Goal: Navigation & Orientation: Find specific page/section

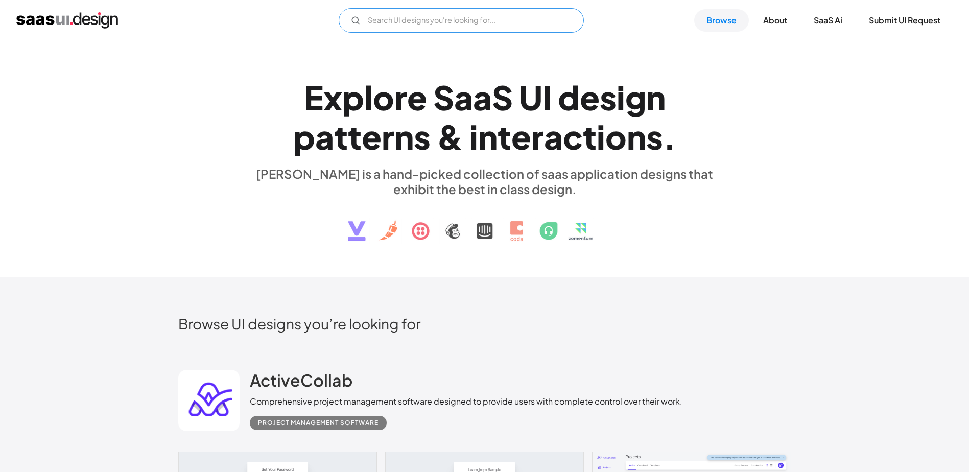
click at [408, 25] on input "Email Form" at bounding box center [461, 20] width 245 height 25
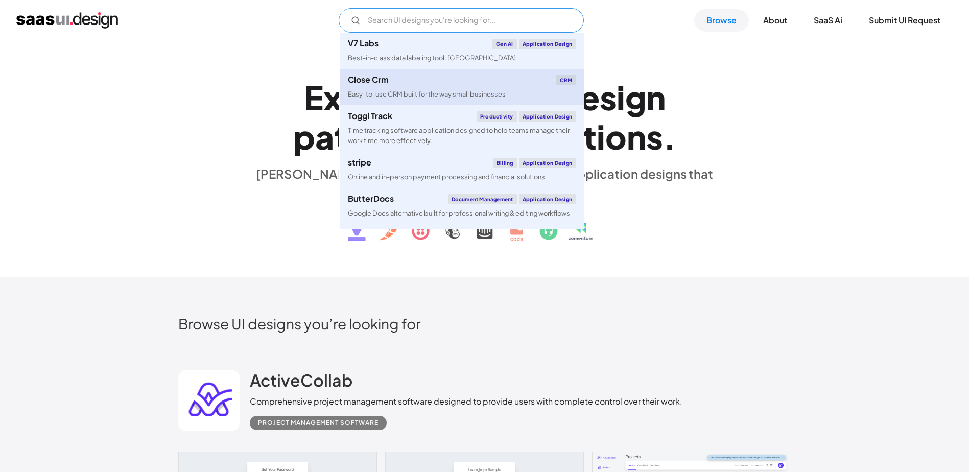
click at [412, 85] on div "Close Crm CRM" at bounding box center [462, 80] width 228 height 10
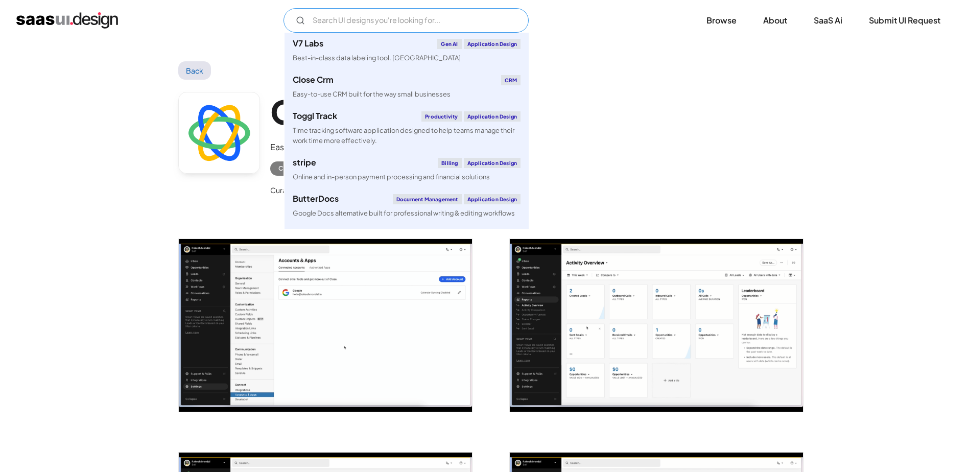
click at [356, 13] on input "Email Form" at bounding box center [405, 20] width 245 height 25
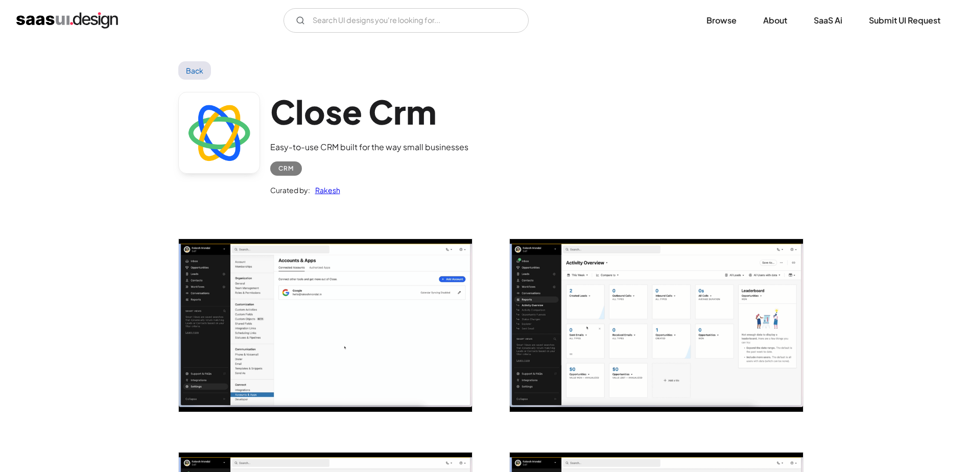
click at [104, 22] on img "home" at bounding box center [67, 20] width 102 height 16
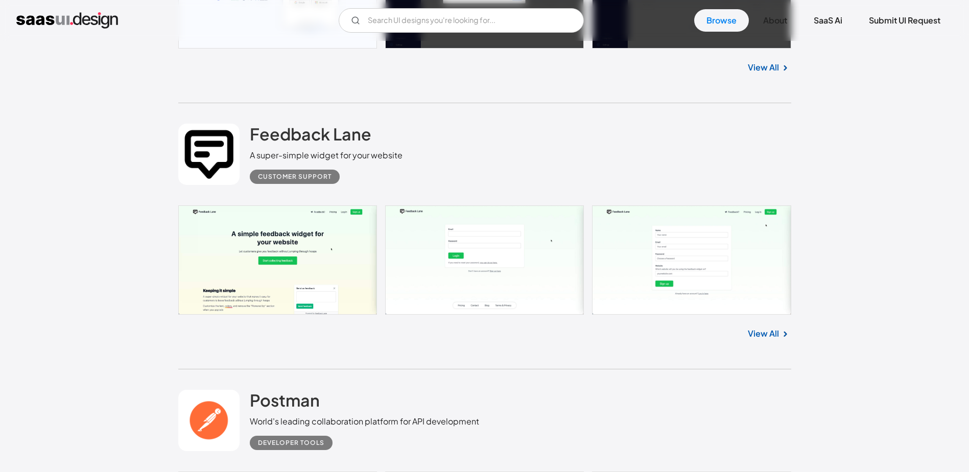
scroll to position [3626, 0]
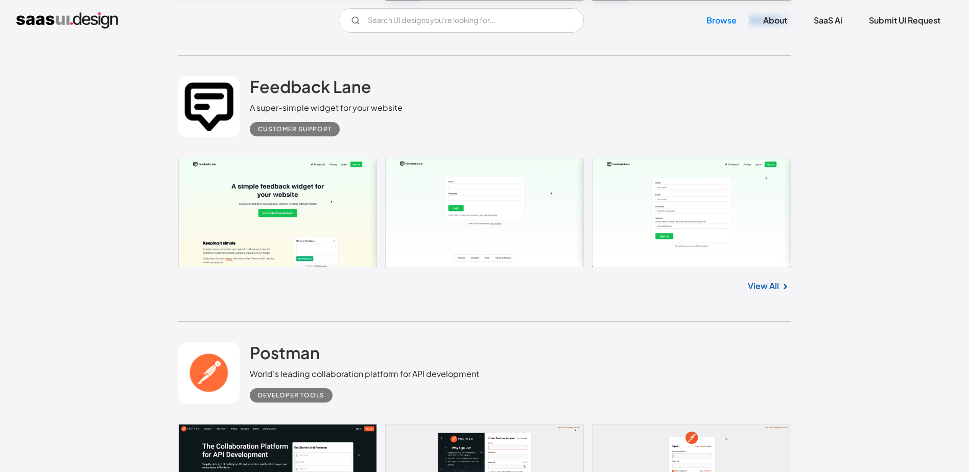
click at [208, 102] on link at bounding box center [208, 106] width 61 height 61
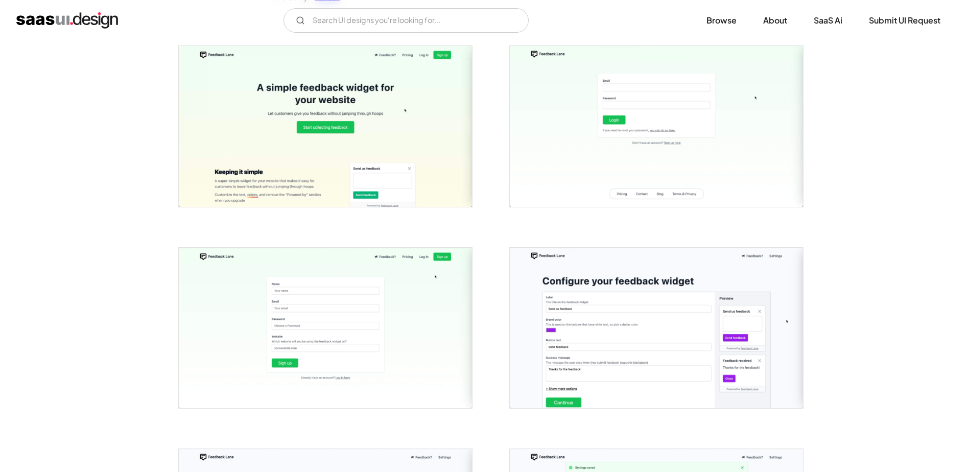
scroll to position [409, 0]
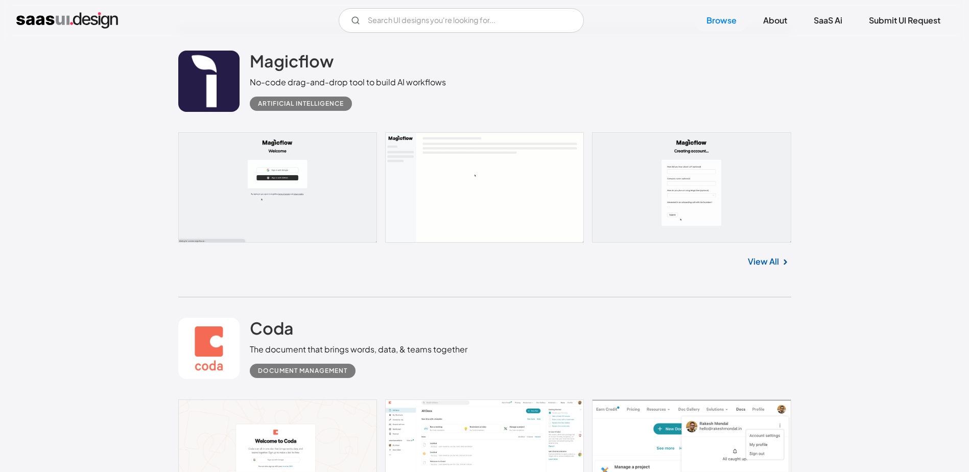
scroll to position [6077, 0]
